Goal: Obtain resource: Obtain resource

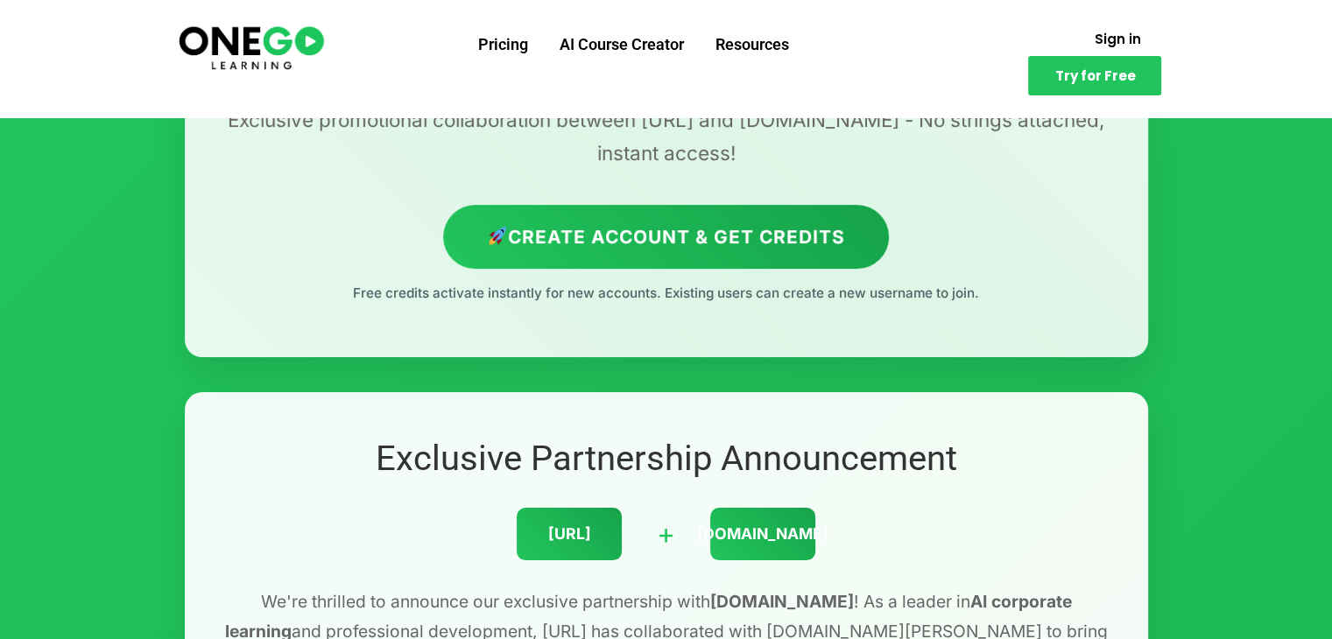
scroll to position [438, 0]
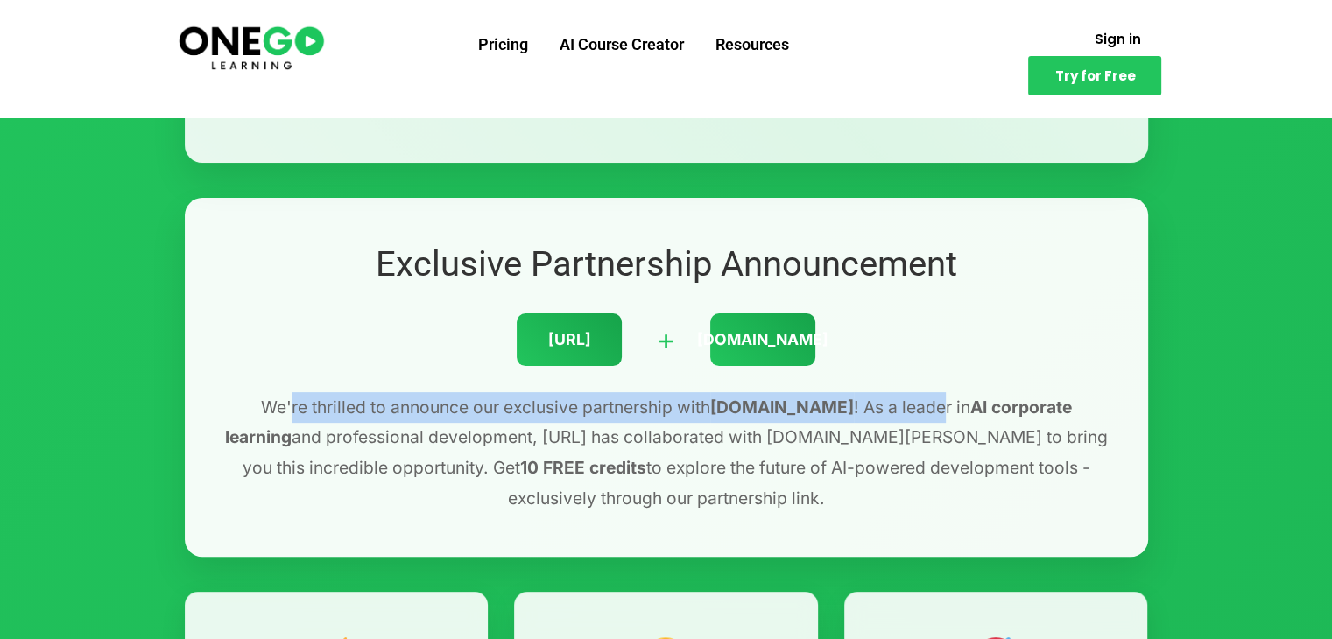
drag, startPoint x: 244, startPoint y: 409, endPoint x: 870, endPoint y: 419, distance: 626.1
click at [870, 419] on p "We're thrilled to announce our exclusive partnership with [DOMAIN_NAME] ! As a …" at bounding box center [666, 452] width 893 height 121
click at [869, 417] on p "We're thrilled to announce our exclusive partnership with [DOMAIN_NAME] ! As a …" at bounding box center [666, 452] width 893 height 121
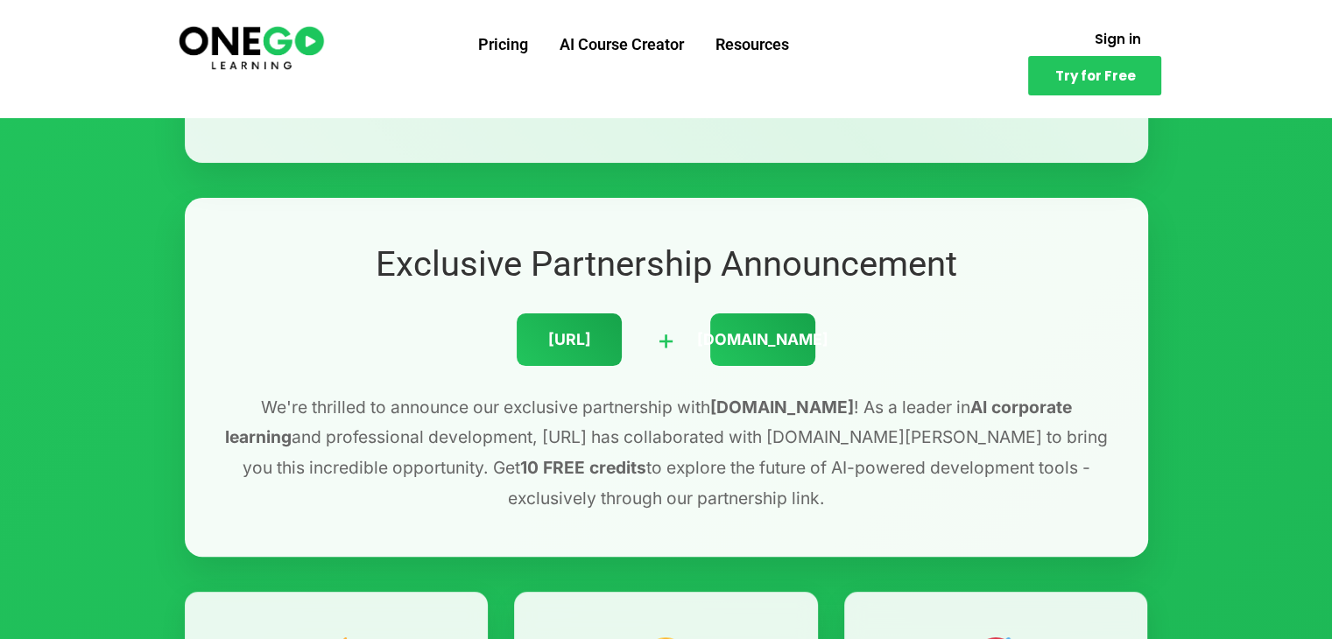
click at [887, 392] on p "We're thrilled to announce our exclusive partnership with [DOMAIN_NAME] ! As a …" at bounding box center [666, 452] width 893 height 121
drag, startPoint x: 954, startPoint y: 408, endPoint x: 1111, endPoint y: 407, distance: 156.7
click at [1111, 407] on p "We're thrilled to announce our exclusive partnership with [DOMAIN_NAME] ! As a …" at bounding box center [666, 452] width 893 height 121
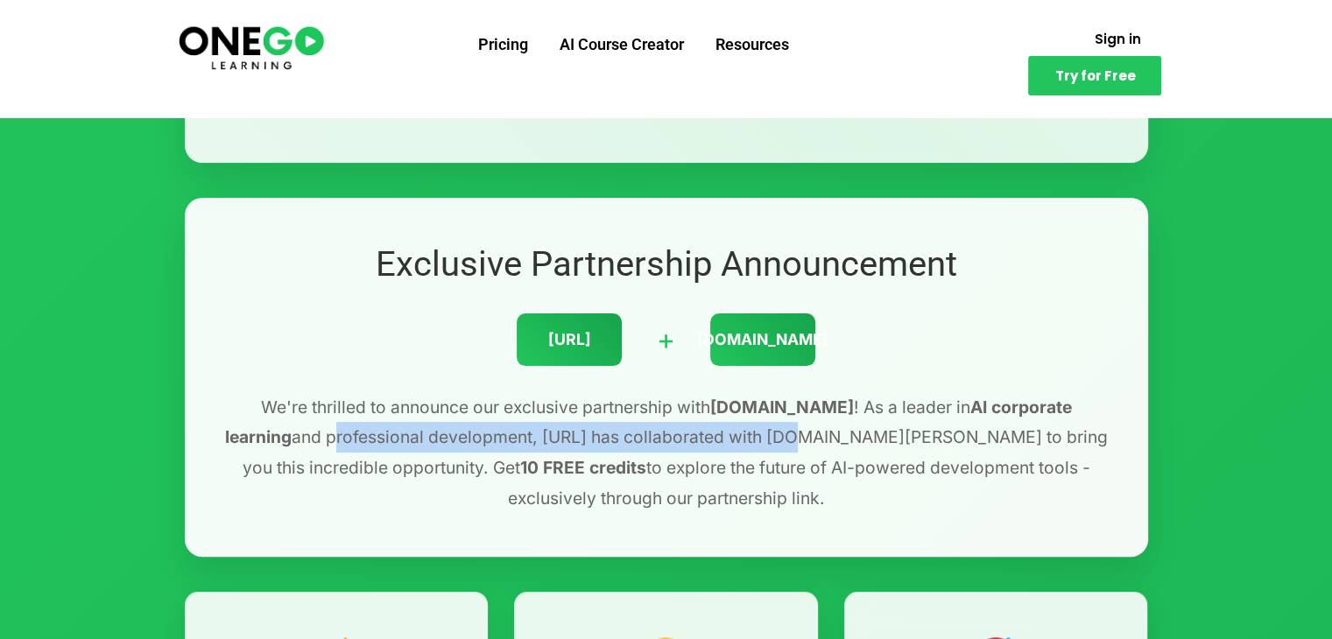
drag, startPoint x: 200, startPoint y: 426, endPoint x: 687, endPoint y: 430, distance: 487.7
click at [687, 430] on div "Exclusive Partnership Announcement [URL] + [DOMAIN_NAME][PERSON_NAME] We're thr…" at bounding box center [666, 377] width 963 height 359
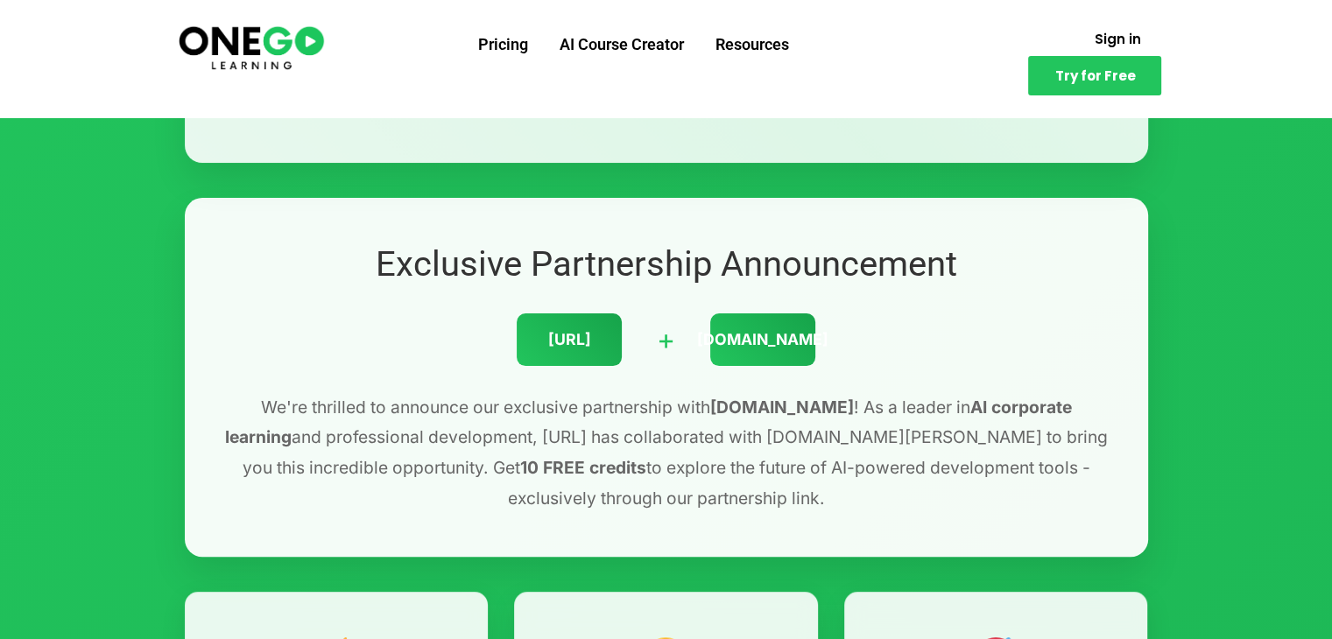
drag, startPoint x: 693, startPoint y: 426, endPoint x: 717, endPoint y: 425, distance: 23.7
click at [695, 426] on p "We're thrilled to announce our exclusive partnership with [DOMAIN_NAME] ! As a …" at bounding box center [666, 452] width 893 height 121
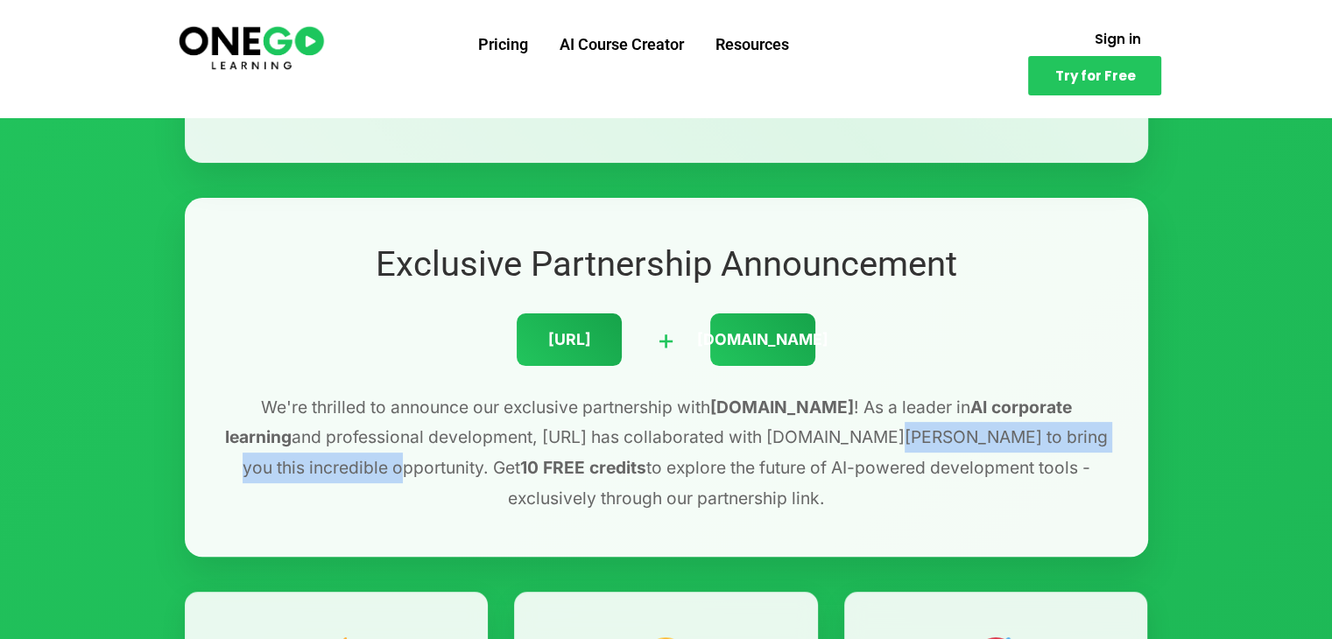
drag, startPoint x: 774, startPoint y: 428, endPoint x: 1122, endPoint y: 447, distance: 348.1
click at [1122, 447] on div "Exclusive Partnership Announcement [URL] + [DOMAIN_NAME][PERSON_NAME] We're thr…" at bounding box center [666, 377] width 963 height 359
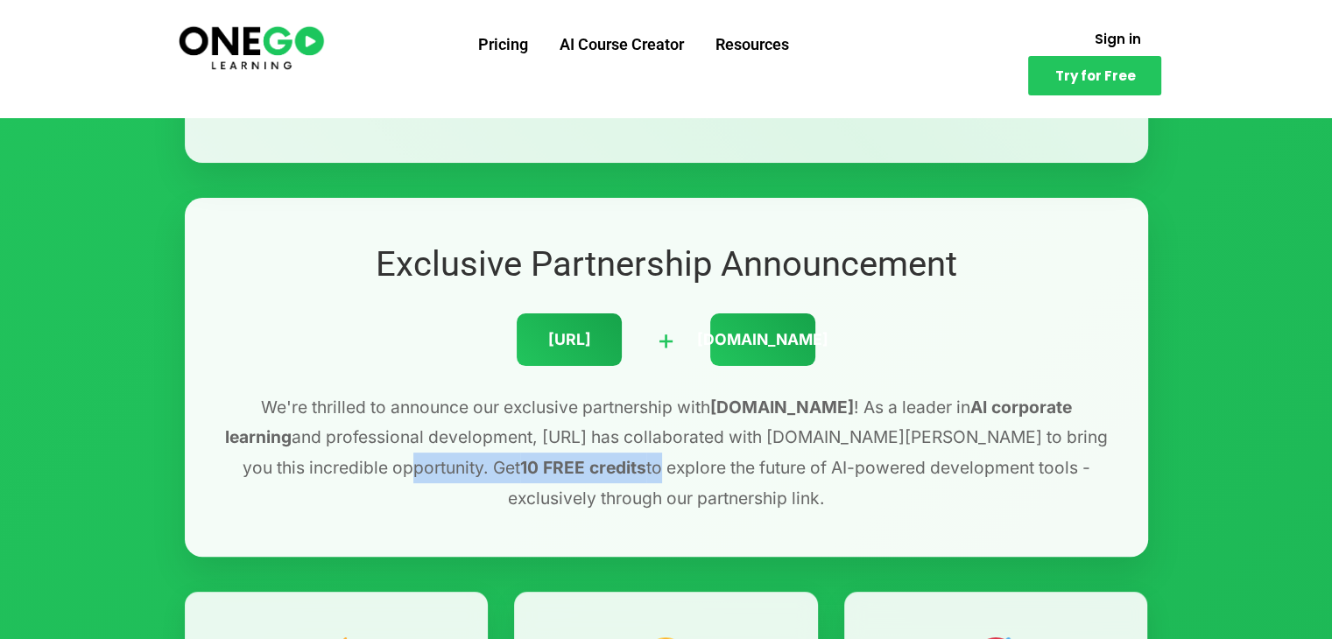
drag, startPoint x: 224, startPoint y: 470, endPoint x: 391, endPoint y: 471, distance: 167.2
click at [391, 471] on p "We're thrilled to announce our exclusive partnership with [DOMAIN_NAME] ! As a …" at bounding box center [666, 452] width 893 height 121
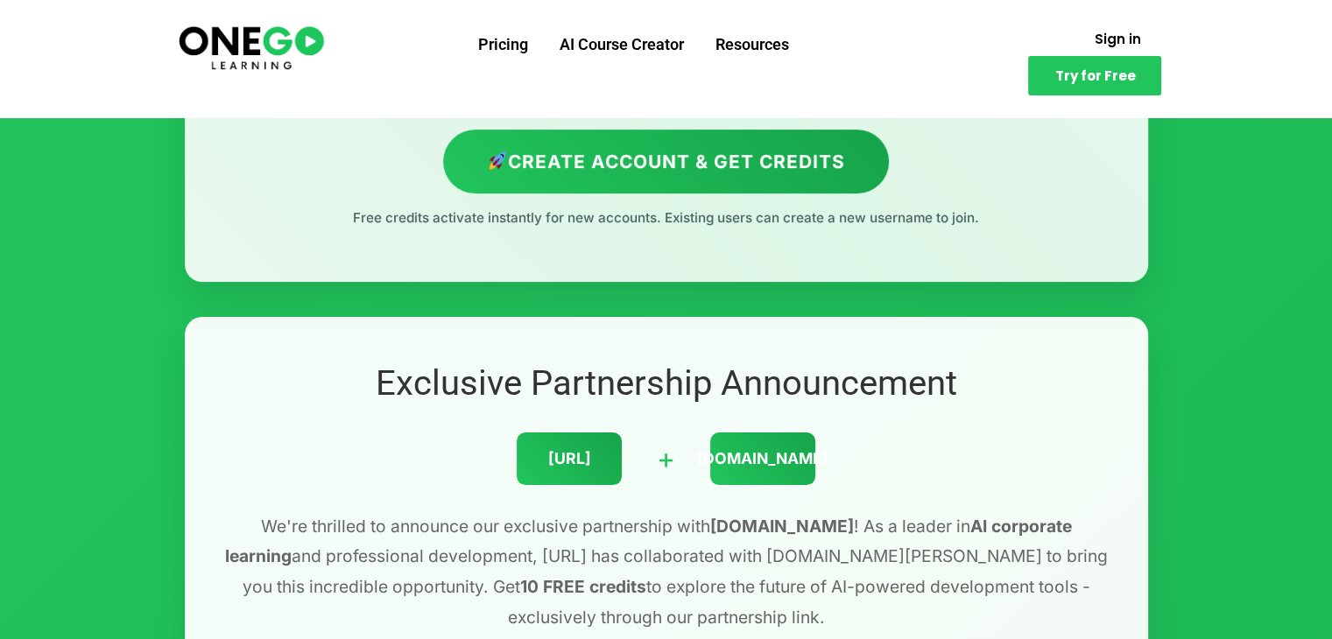
scroll to position [292, 0]
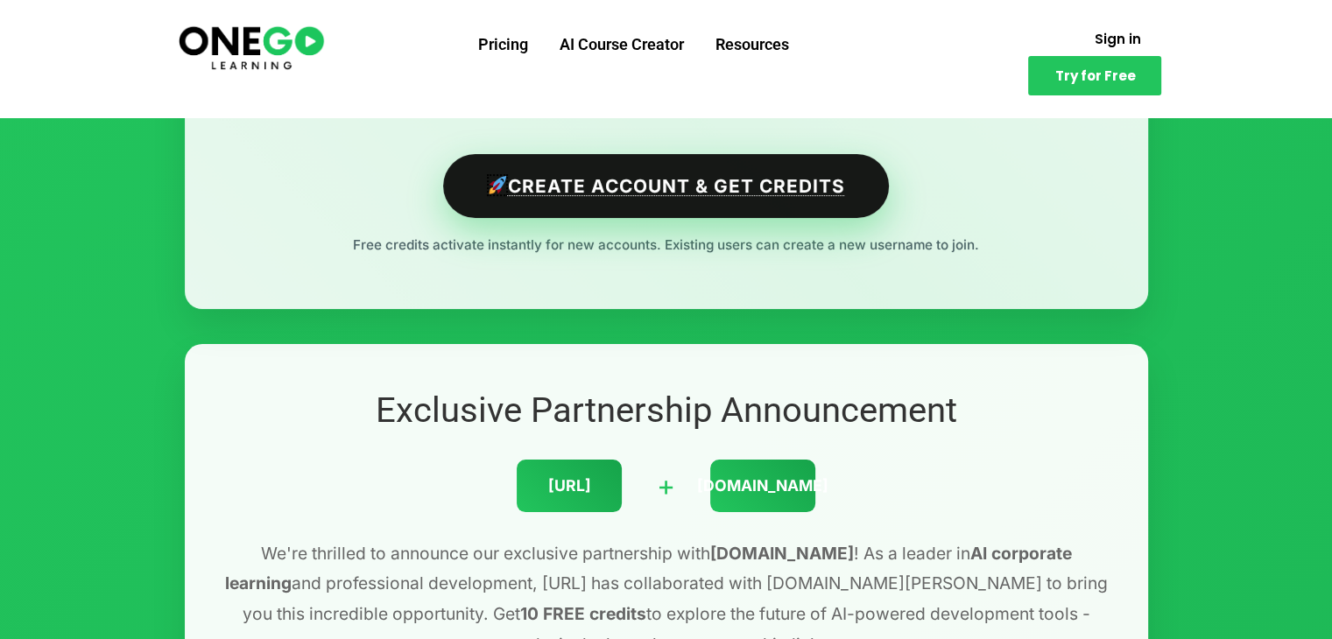
click at [630, 199] on link "Create Account & Get Credits" at bounding box center [666, 186] width 446 height 64
